Goal: Find specific page/section: Find specific page/section

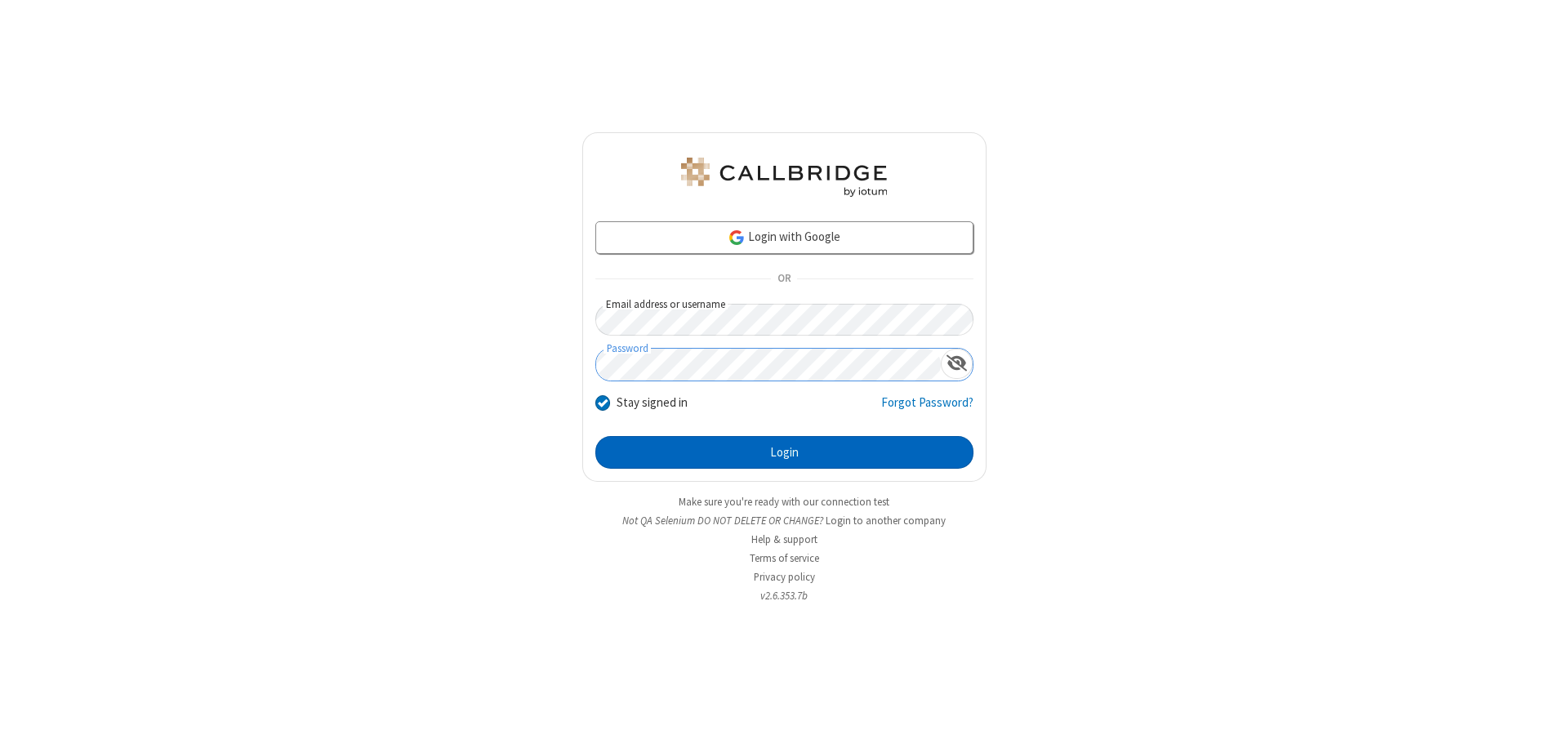
click at [784, 452] on button "Login" at bounding box center [784, 452] width 378 height 33
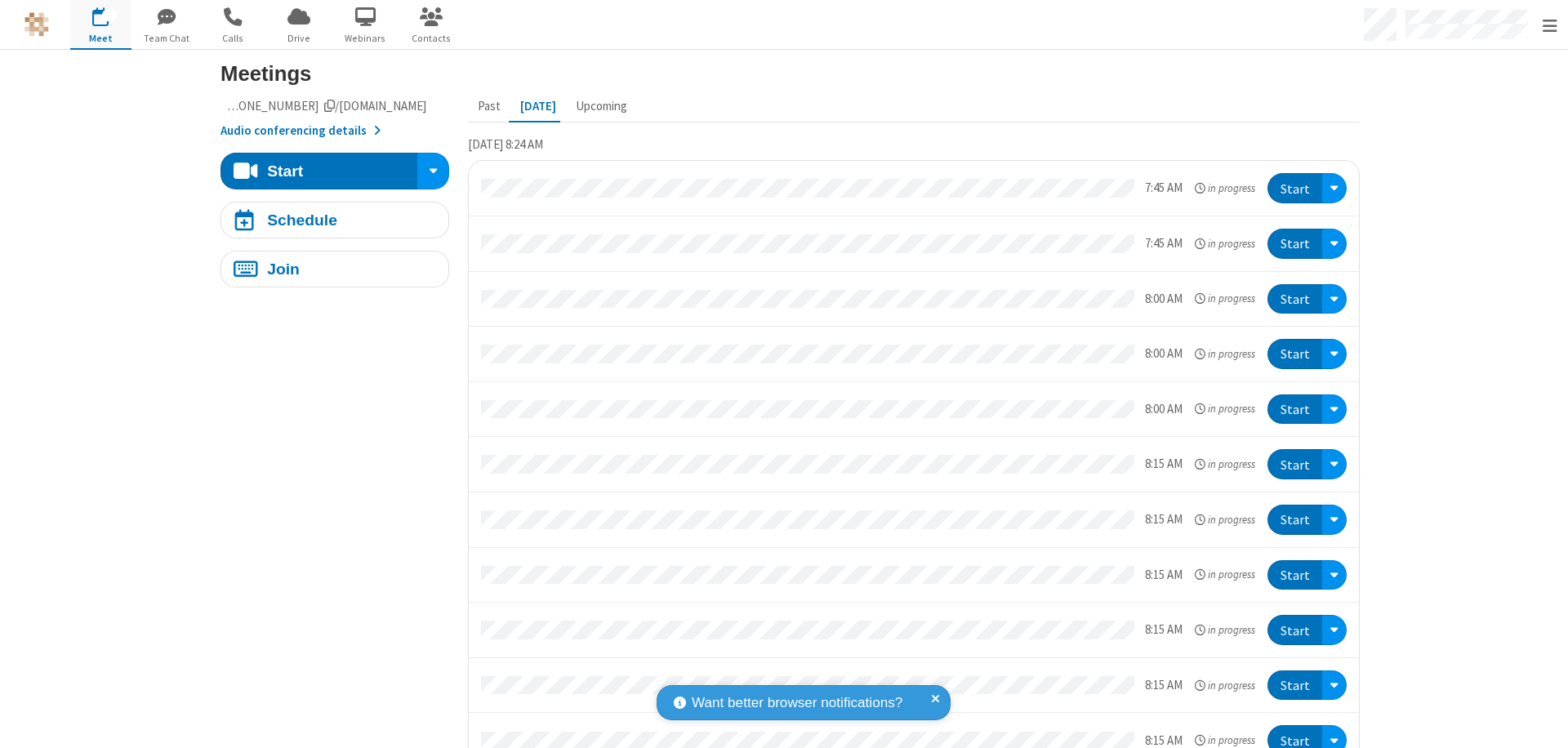
click at [1549, 26] on span "Open menu" at bounding box center [1549, 26] width 15 height 16
click at [299, 38] on span "Drive" at bounding box center [300, 38] width 62 height 15
